Goal: Information Seeking & Learning: Learn about a topic

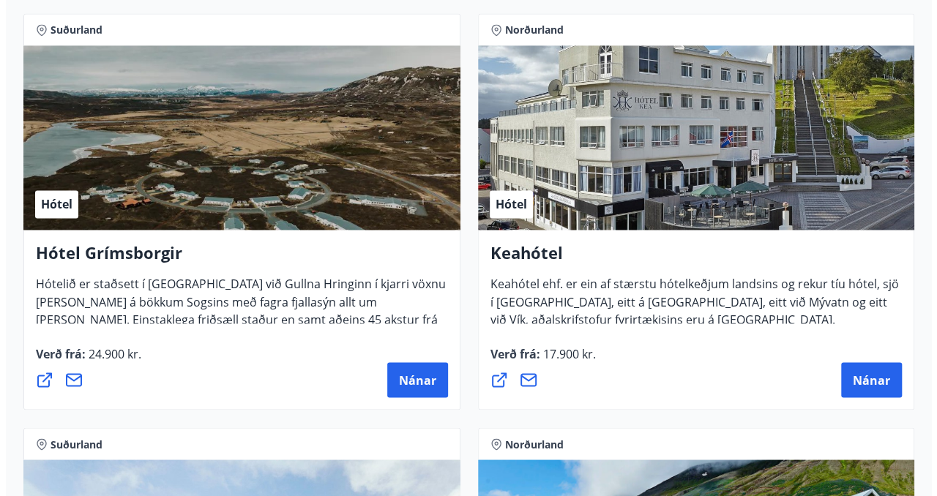
scroll to position [1098, 0]
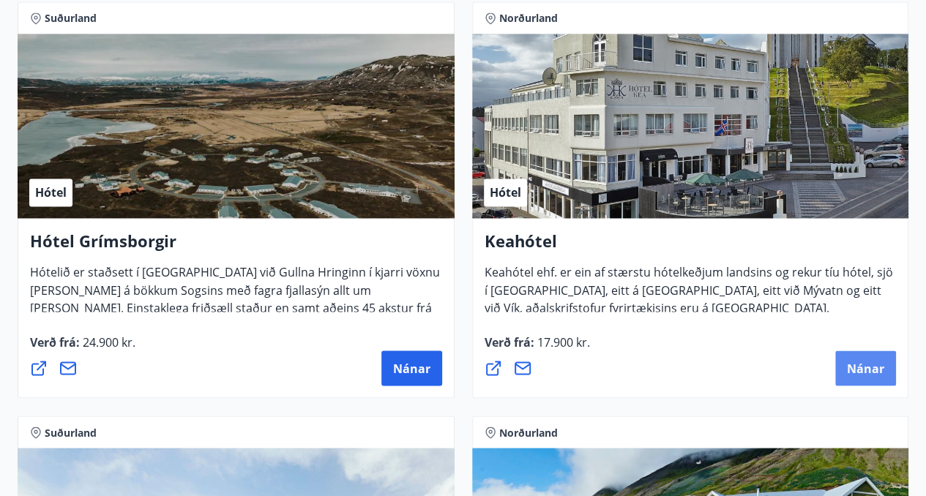
click at [857, 372] on span "Nánar" at bounding box center [865, 368] width 37 height 16
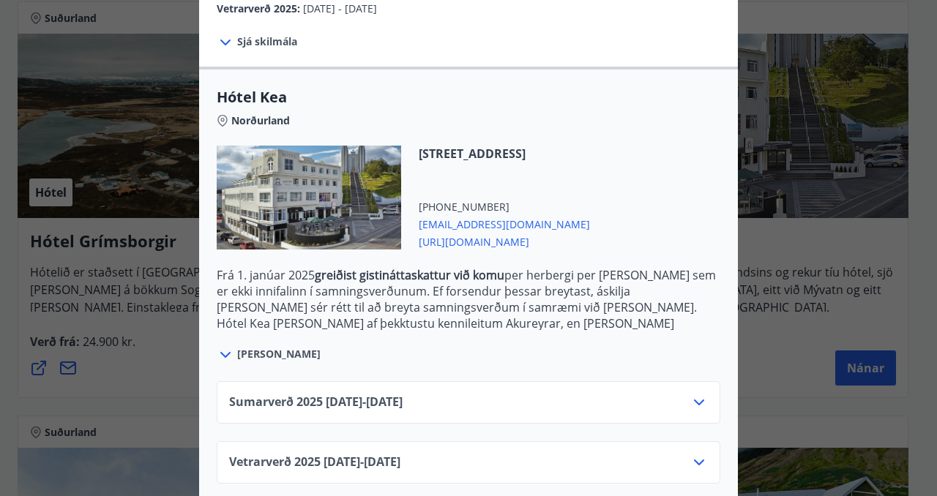
scroll to position [338, 0]
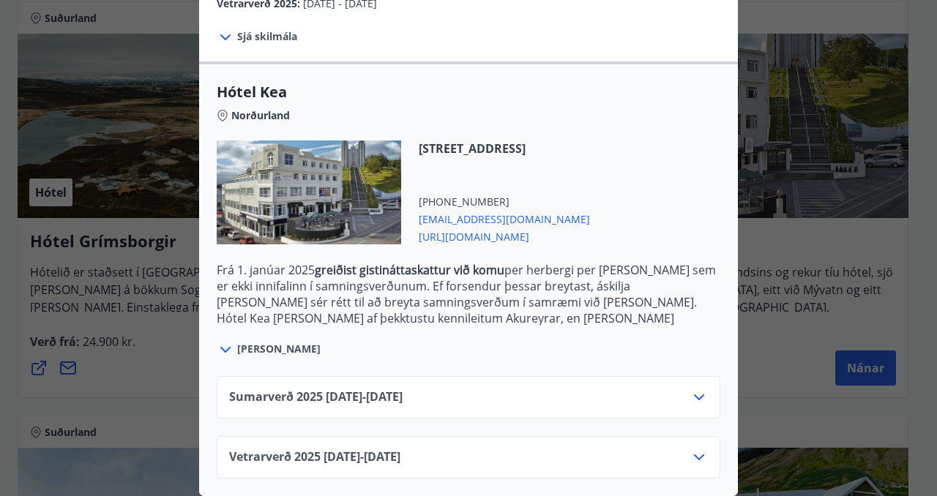
click at [693, 449] on icon at bounding box center [699, 458] width 18 height 18
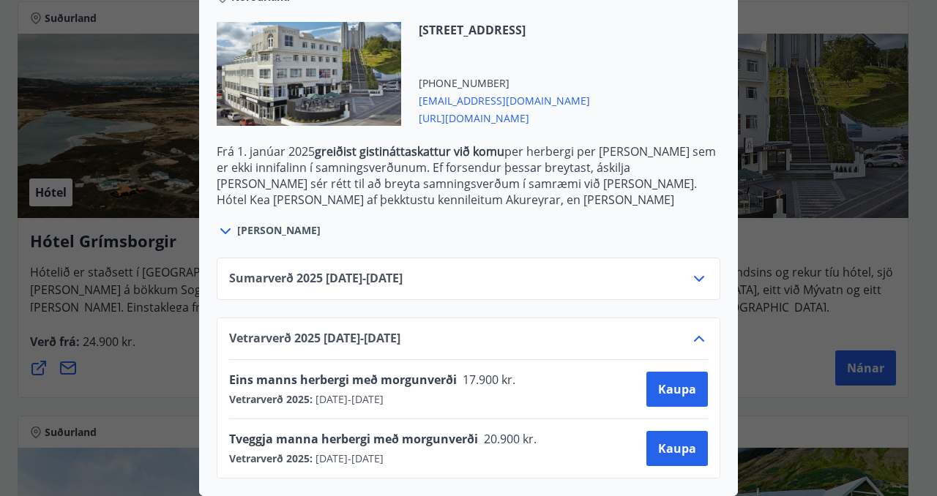
scroll to position [456, 0]
click at [695, 276] on icon at bounding box center [699, 279] width 10 height 6
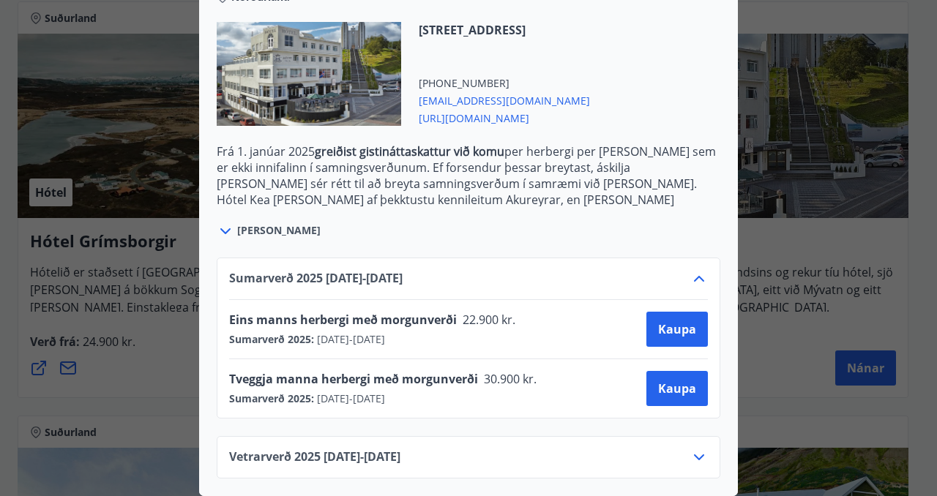
click at [258, 225] on span "[PERSON_NAME]" at bounding box center [278, 230] width 83 height 15
click at [223, 223] on icon at bounding box center [226, 232] width 18 height 18
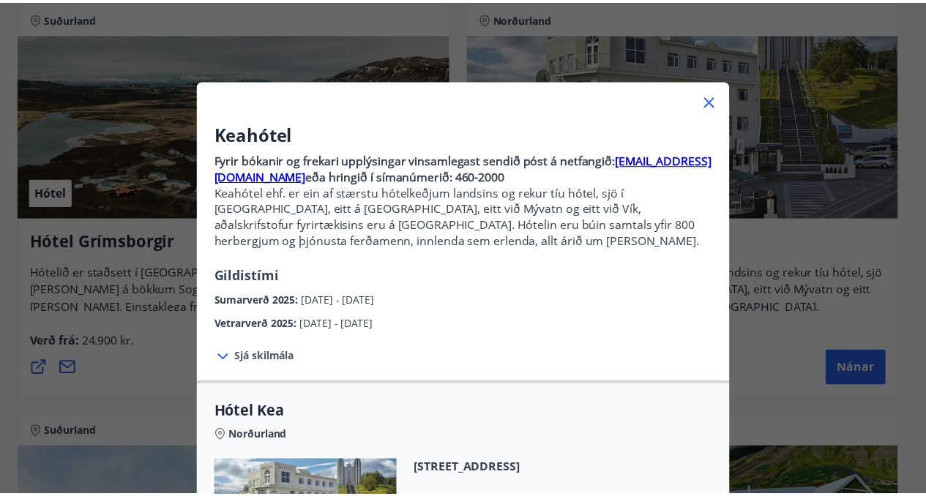
scroll to position [0, 0]
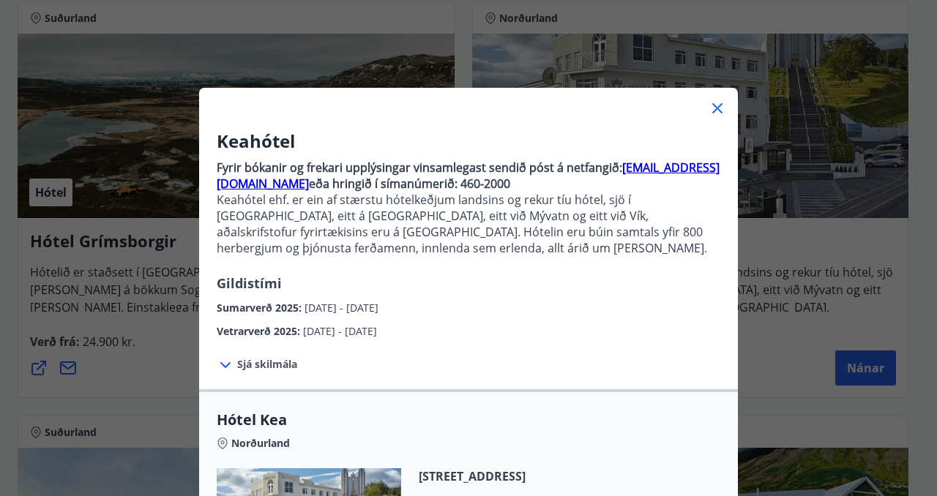
click at [709, 108] on icon at bounding box center [718, 109] width 18 height 18
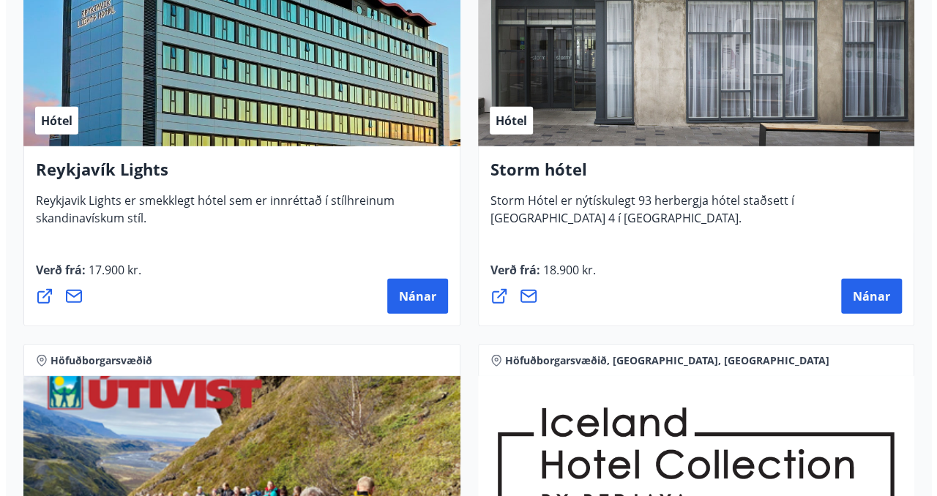
scroll to position [1977, 0]
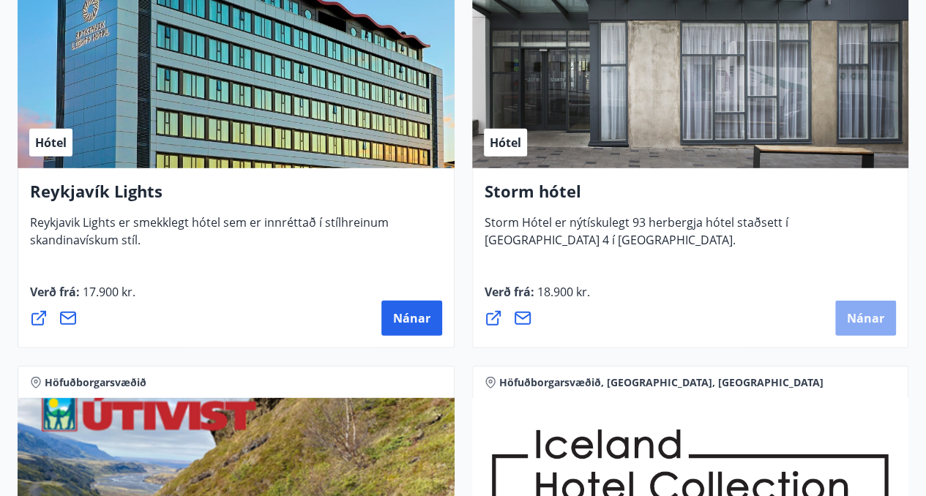
click at [872, 317] on span "Nánar" at bounding box center [865, 318] width 37 height 16
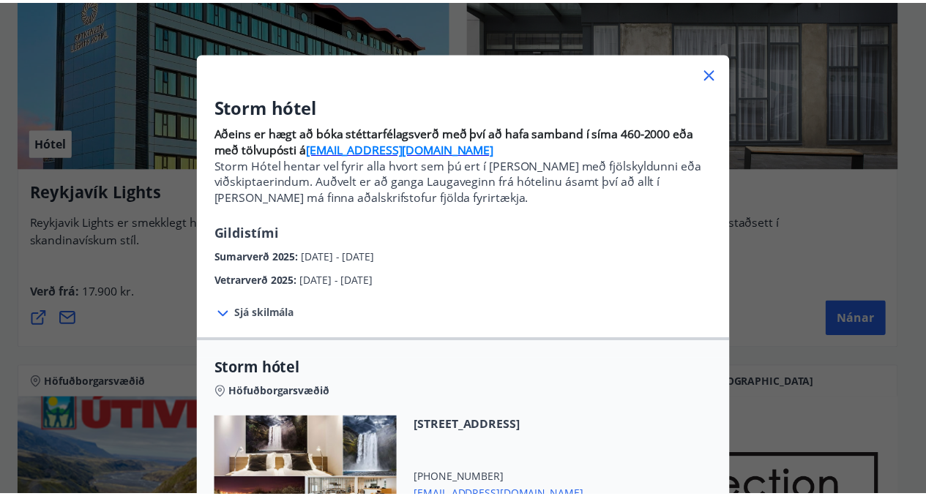
scroll to position [29, 0]
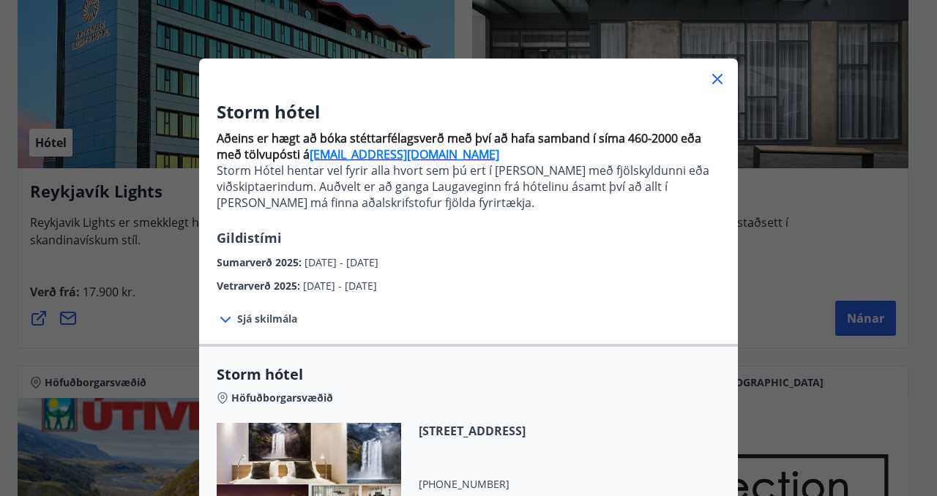
click at [712, 81] on icon at bounding box center [717, 79] width 10 height 10
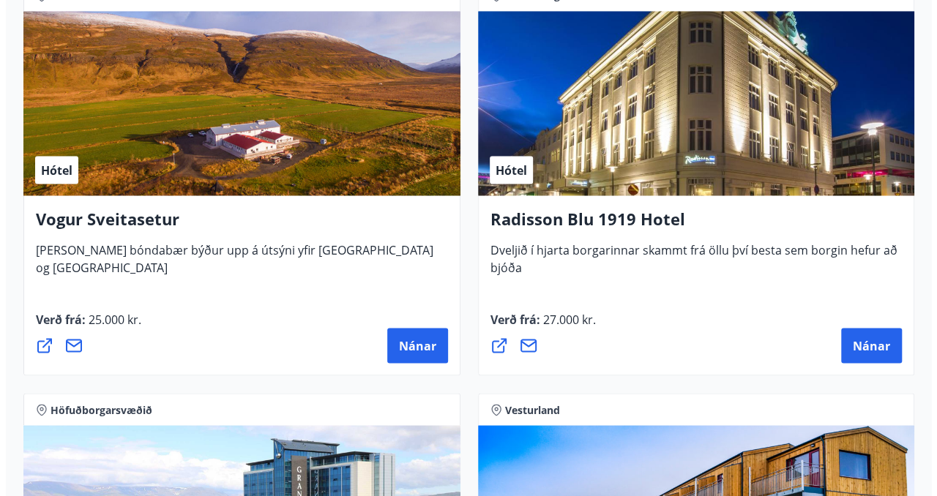
scroll to position [4027, 0]
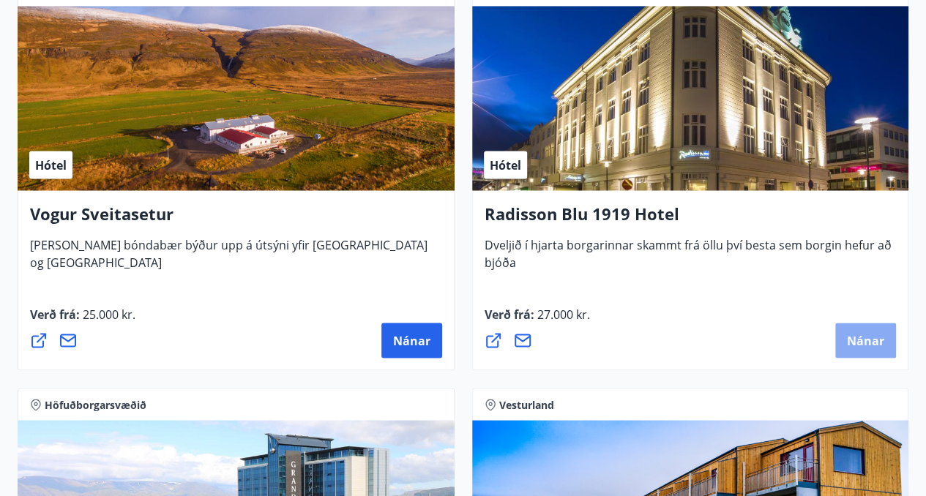
click at [853, 346] on span "Nánar" at bounding box center [865, 340] width 37 height 16
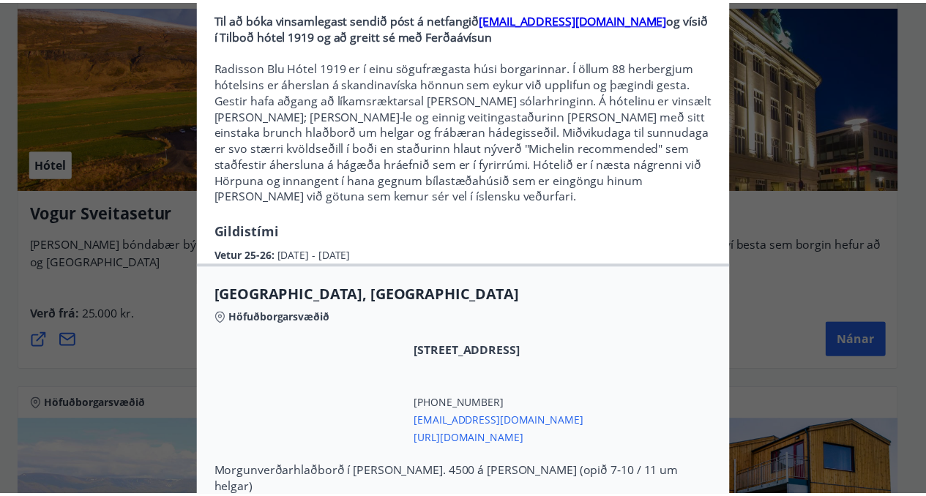
scroll to position [75, 0]
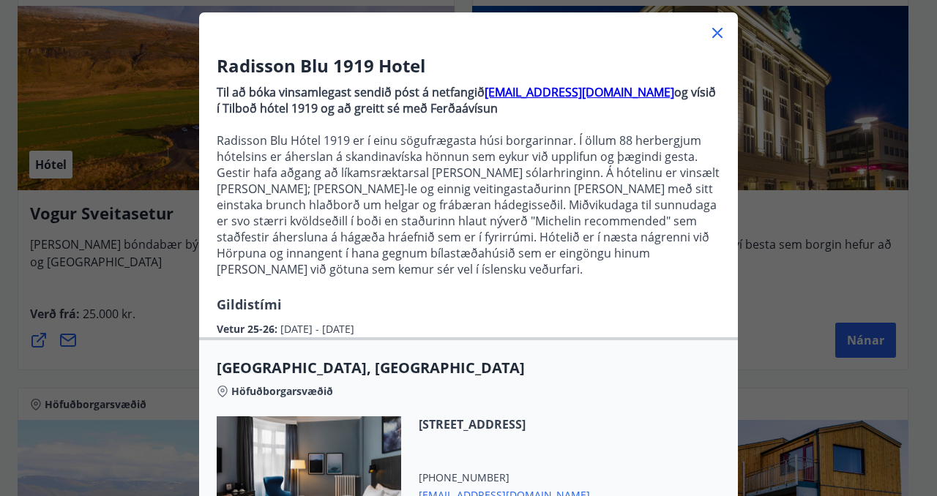
click at [709, 33] on icon at bounding box center [718, 33] width 18 height 18
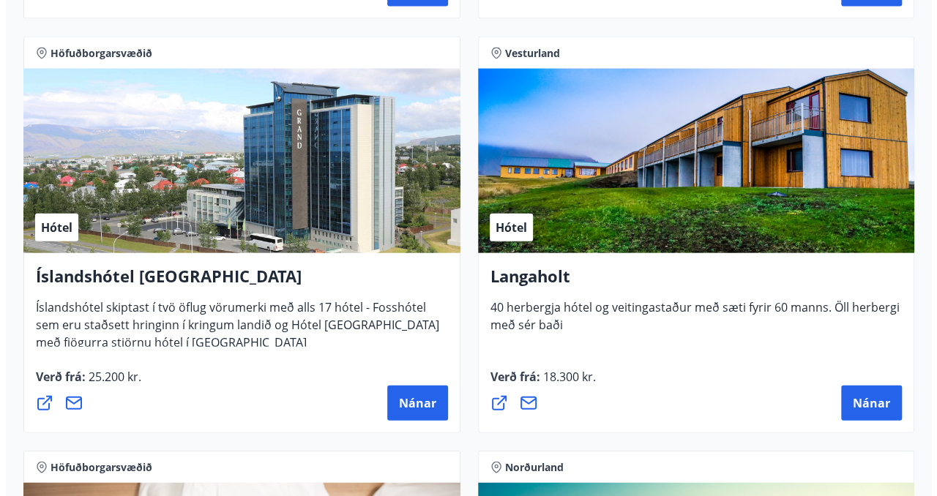
scroll to position [4393, 0]
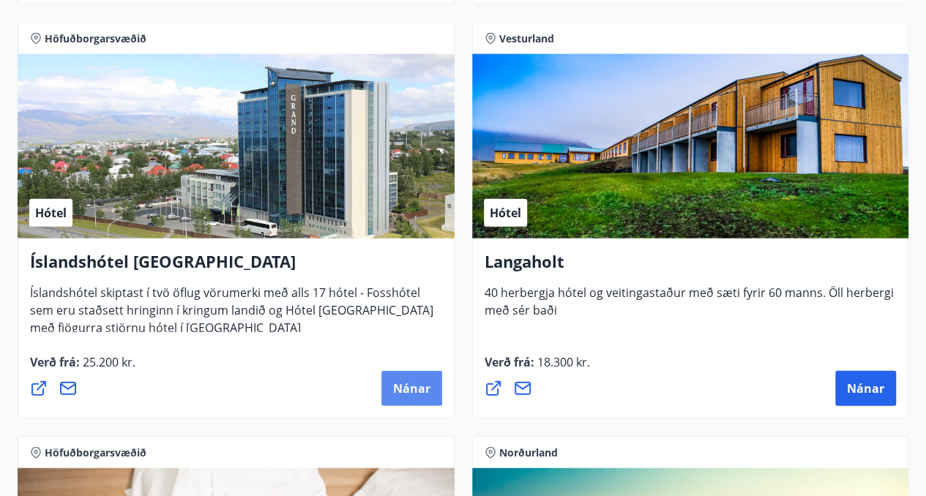
click at [408, 387] on span "Nánar" at bounding box center [411, 389] width 37 height 16
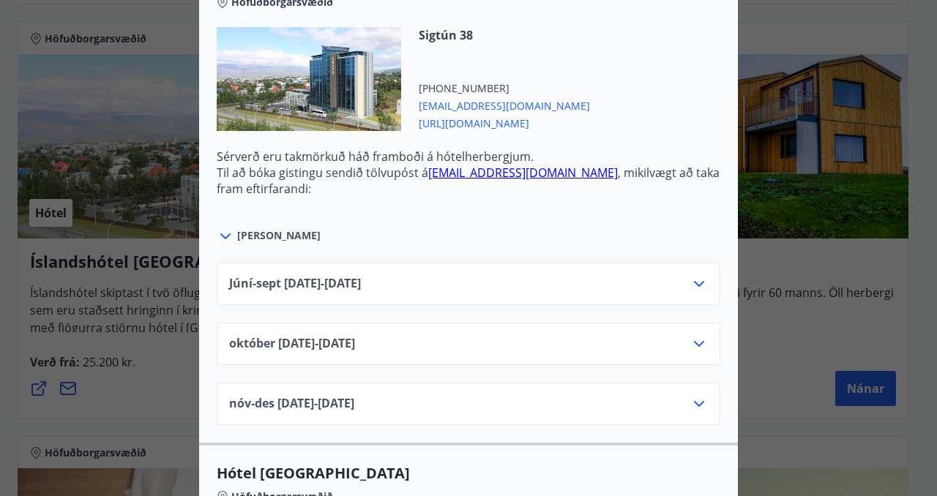
scroll to position [586, 0]
click at [693, 275] on icon at bounding box center [699, 284] width 18 height 18
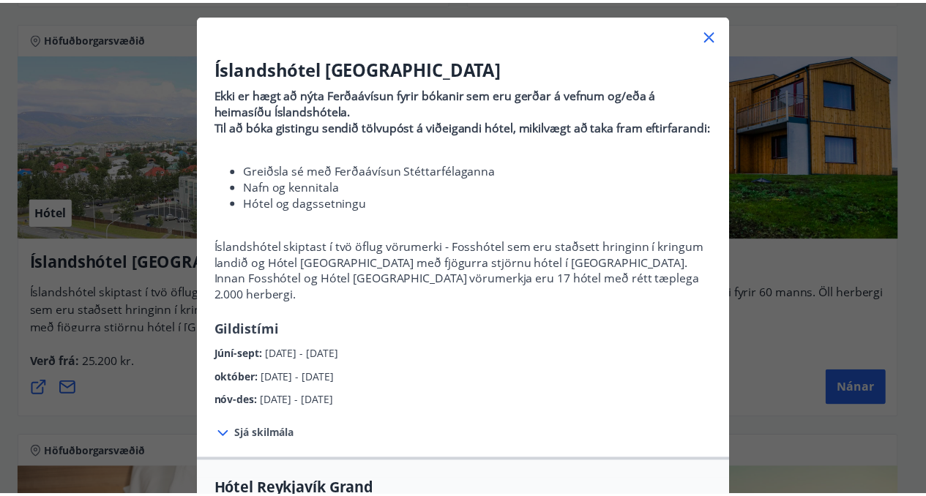
scroll to position [0, 0]
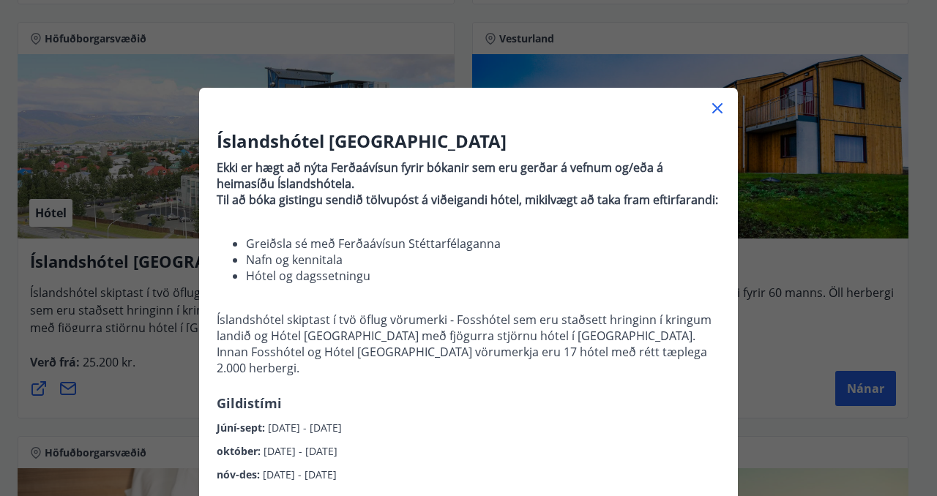
click at [716, 108] on icon at bounding box center [718, 109] width 18 height 18
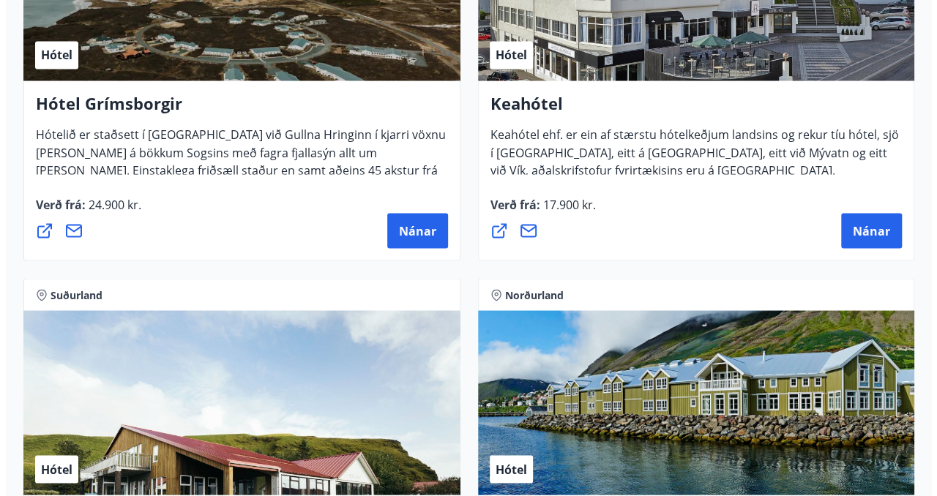
scroll to position [1245, 0]
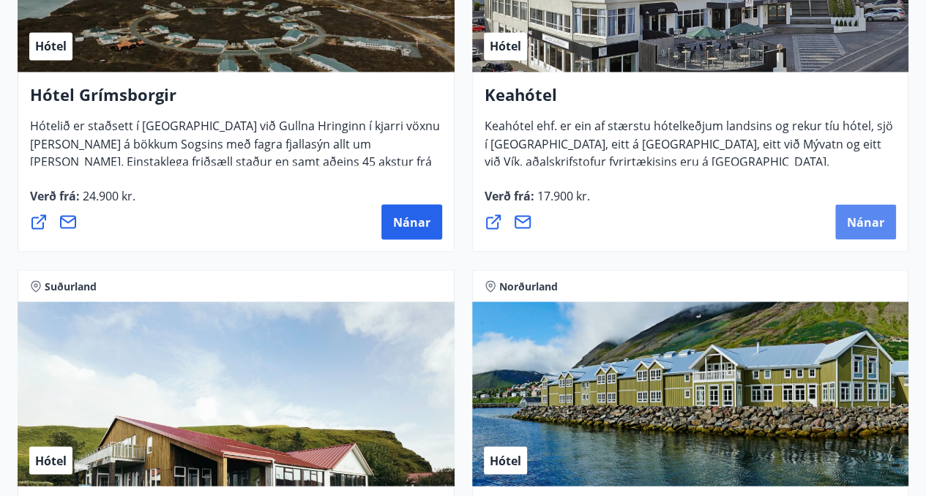
click at [858, 217] on span "Nánar" at bounding box center [865, 222] width 37 height 16
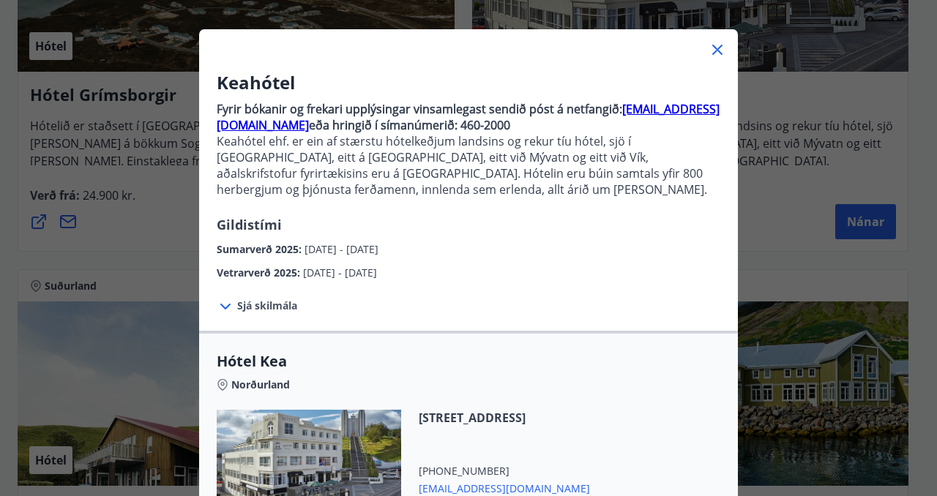
scroll to position [45, 0]
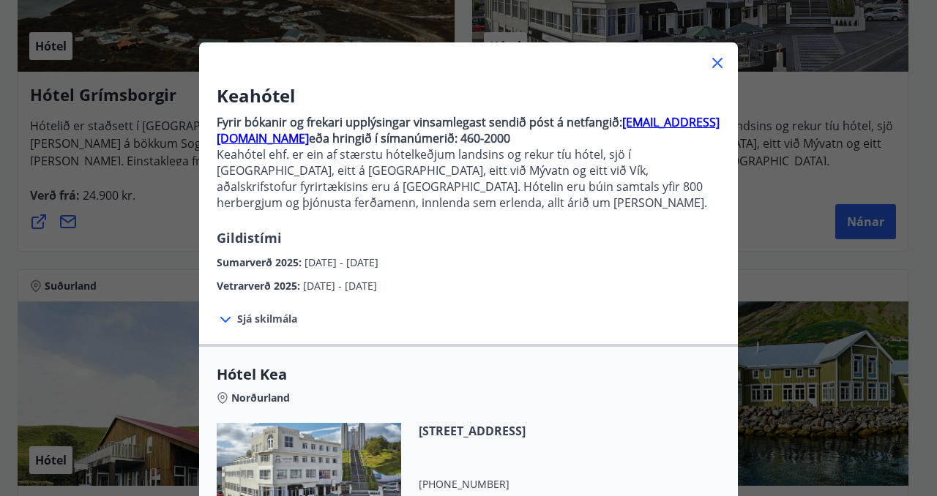
click at [266, 318] on span "Sjá skilmála" at bounding box center [267, 319] width 60 height 15
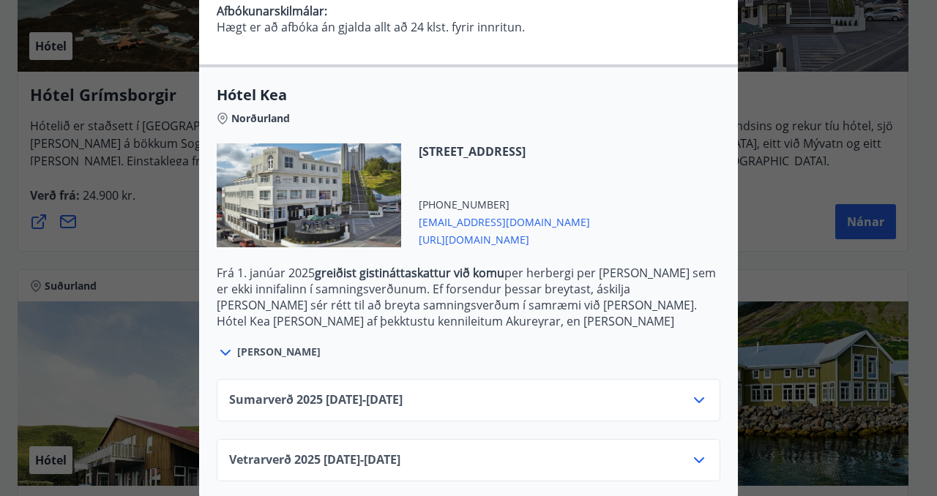
scroll to position [470, 0]
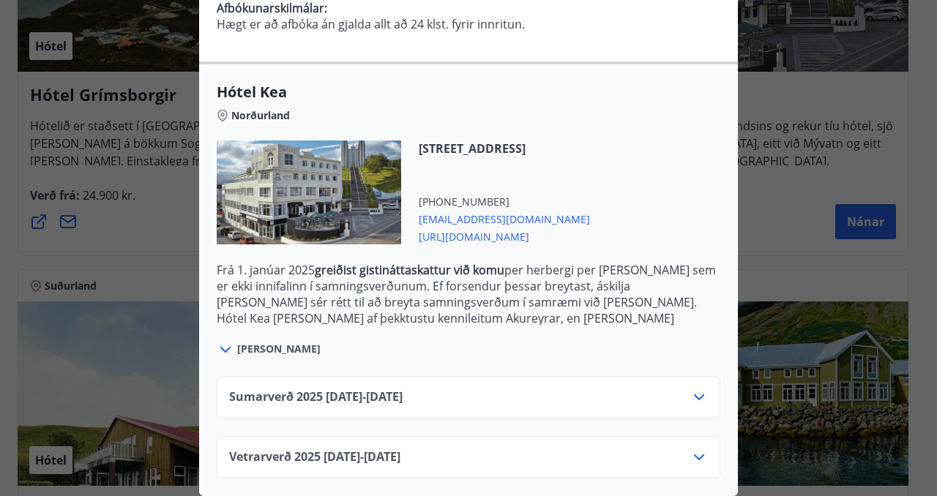
click at [694, 389] on icon at bounding box center [699, 398] width 18 height 18
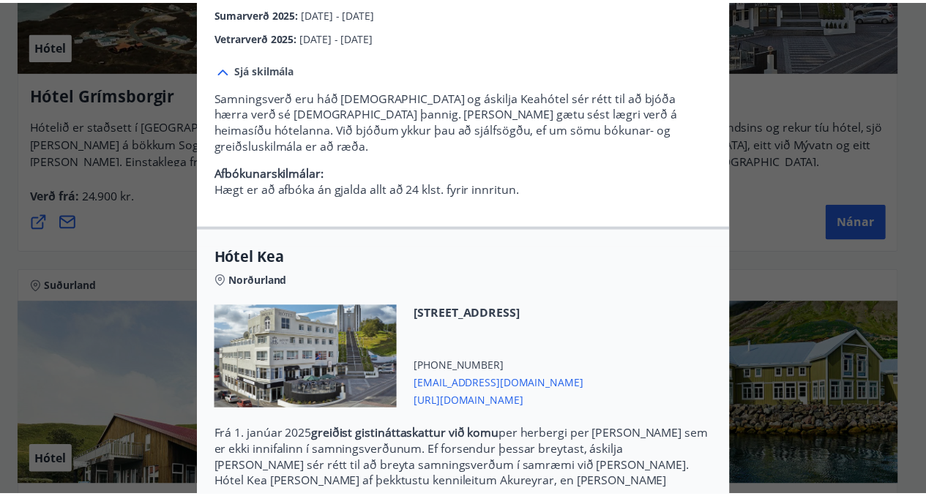
scroll to position [2, 0]
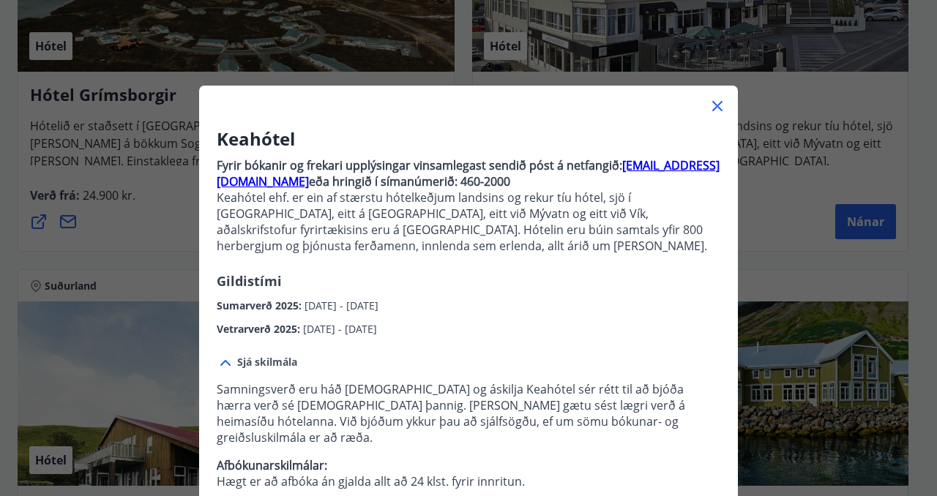
click at [712, 108] on icon at bounding box center [718, 106] width 18 height 18
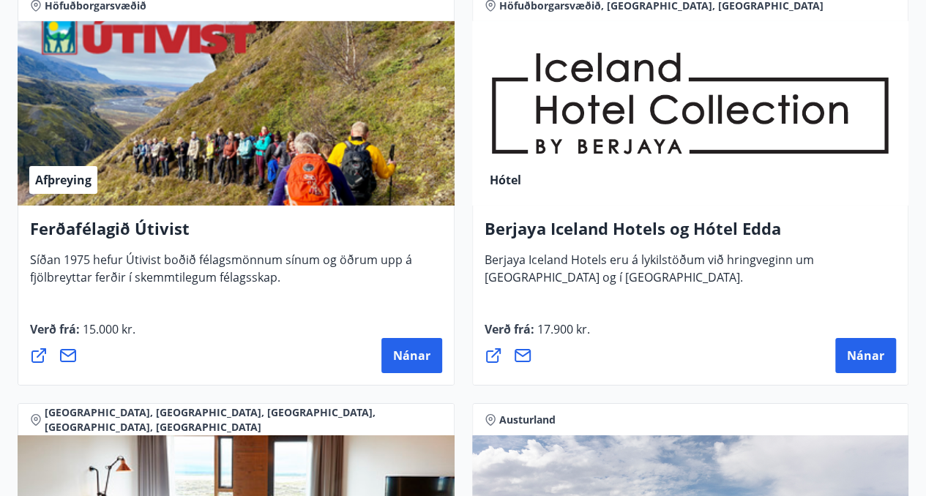
scroll to position [2270, 0]
